Goal: Information Seeking & Learning: Learn about a topic

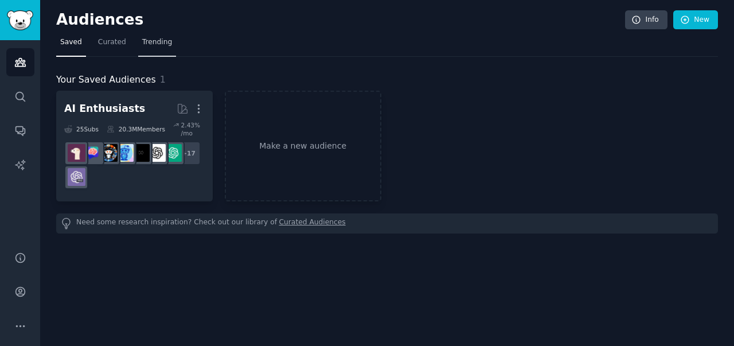
click at [163, 44] on span "Trending" at bounding box center [157, 42] width 30 height 10
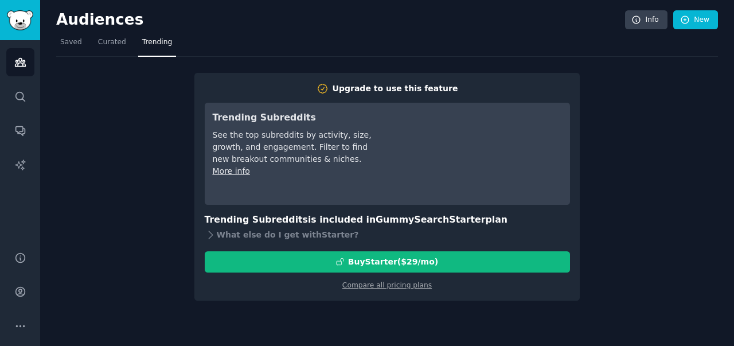
click at [76, 58] on div "Upgrade to use this feature Trending Subreddits See the top subreddits by activ…" at bounding box center [387, 179] width 662 height 244
click at [107, 42] on span "Curated" at bounding box center [112, 42] width 28 height 10
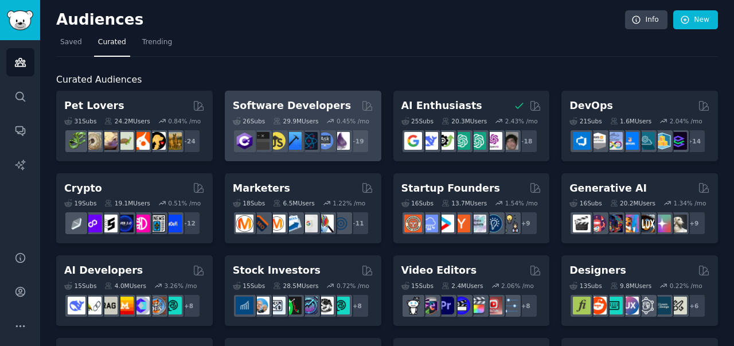
click at [285, 109] on h2 "Software Developers" at bounding box center [292, 106] width 118 height 14
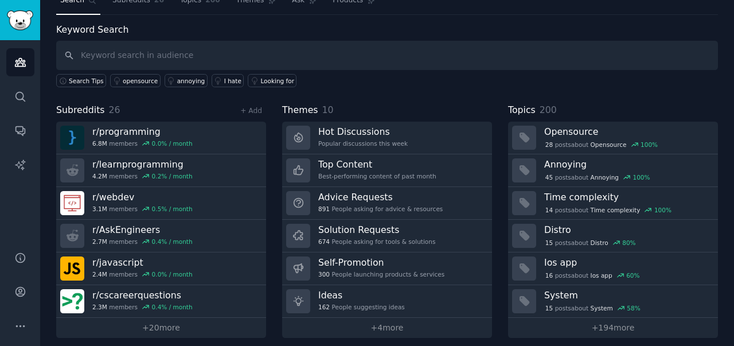
scroll to position [49, 0]
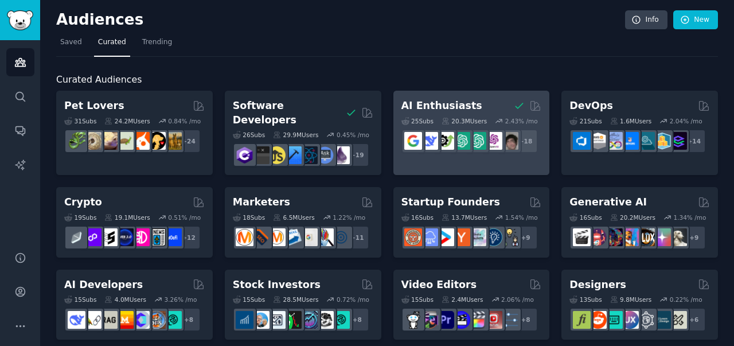
click at [449, 106] on h2 "AI Enthusiasts" at bounding box center [441, 106] width 81 height 14
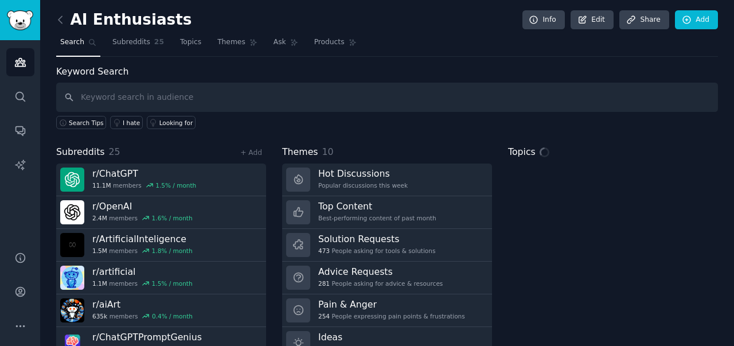
scroll to position [49, 0]
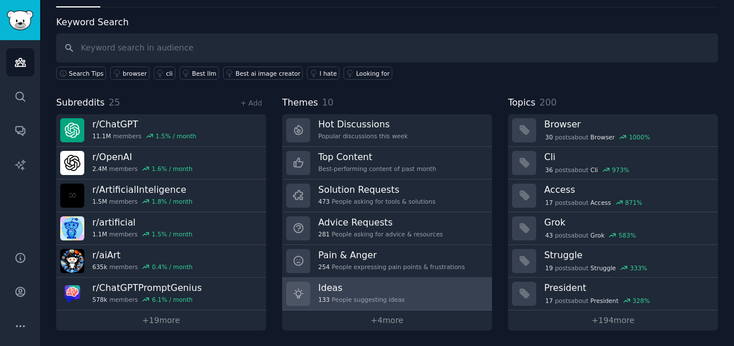
click at [404, 300] on link "Ideas 133 People suggesting ideas" at bounding box center [387, 293] width 210 height 33
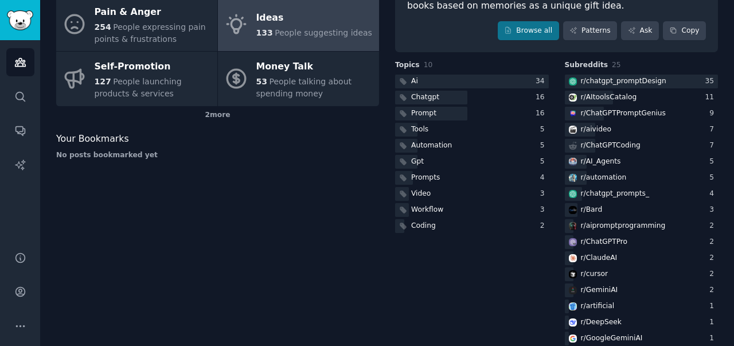
scroll to position [221, 0]
click at [522, 90] on div "Chatgpt" at bounding box center [472, 97] width 154 height 14
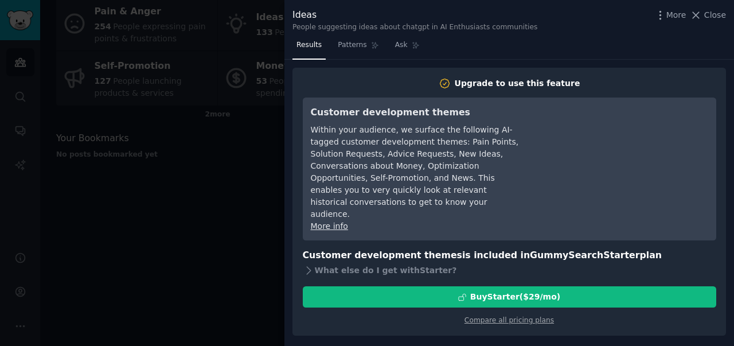
click at [193, 185] on div at bounding box center [367, 173] width 734 height 346
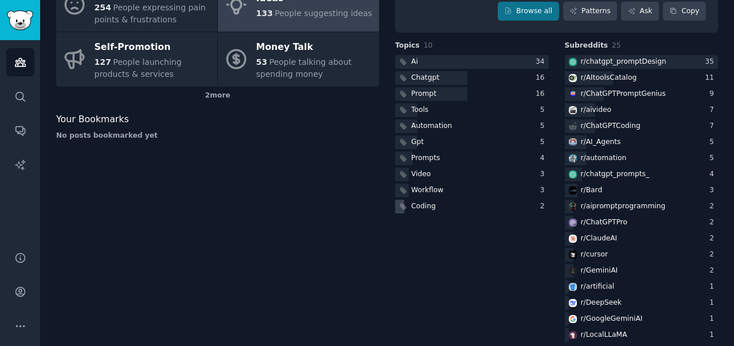
scroll to position [183, 0]
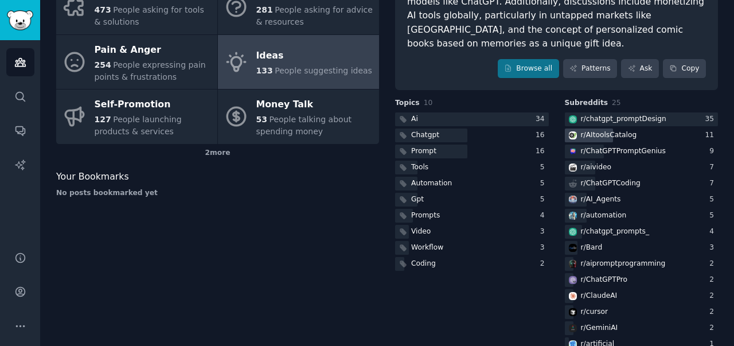
click at [637, 128] on div "r/ AItoolsCatalog" at bounding box center [642, 135] width 154 height 14
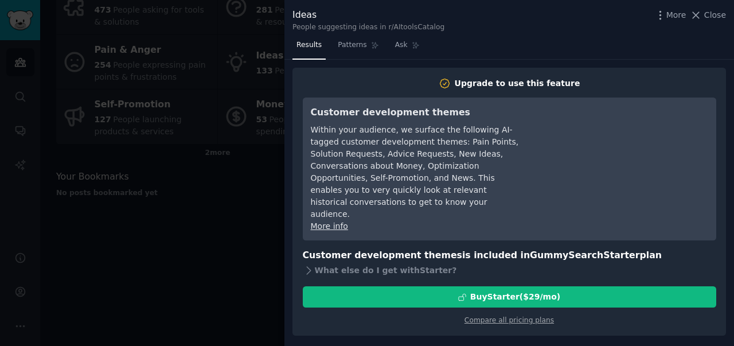
click at [236, 209] on div at bounding box center [367, 173] width 734 height 346
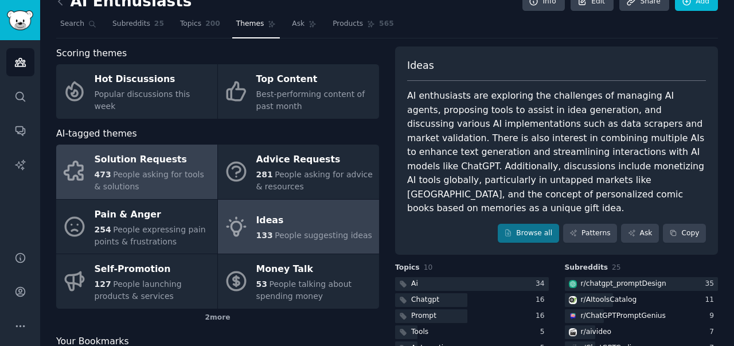
scroll to position [11, 0]
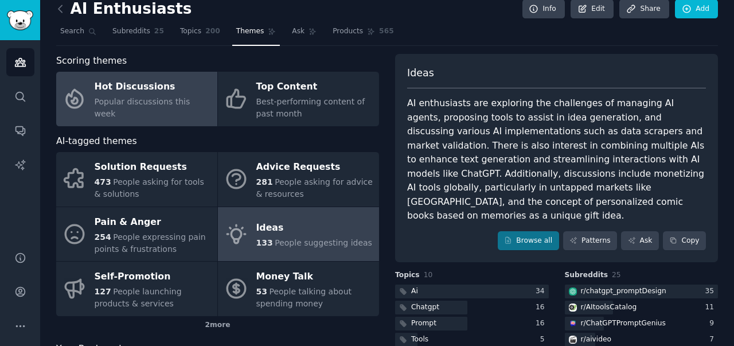
click at [138, 105] on span "Popular discussions this week" at bounding box center [143, 107] width 96 height 21
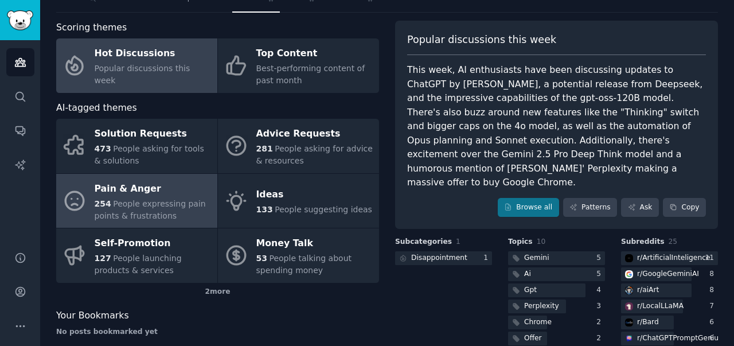
scroll to position [57, 0]
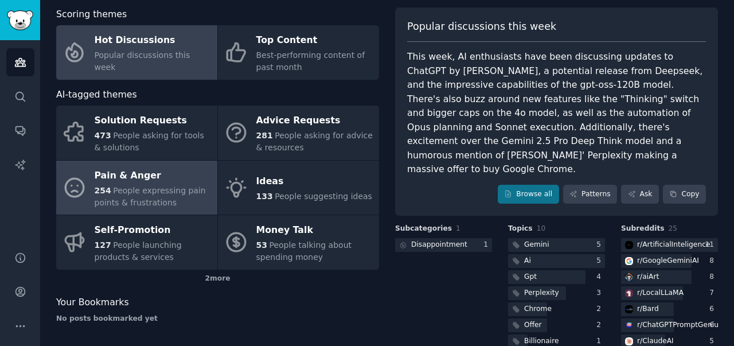
click at [161, 197] on span "People expressing pain points & frustrations" at bounding box center [150, 196] width 111 height 21
